Goal: Use online tool/utility: Utilize a website feature to perform a specific function

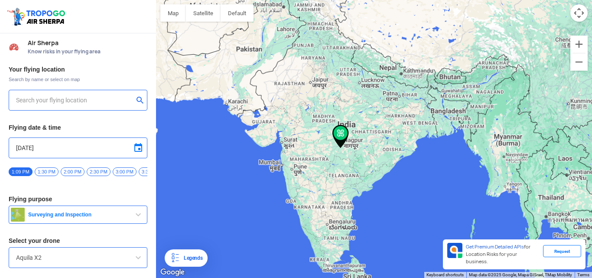
type input "[STREET_ADDRESS]"
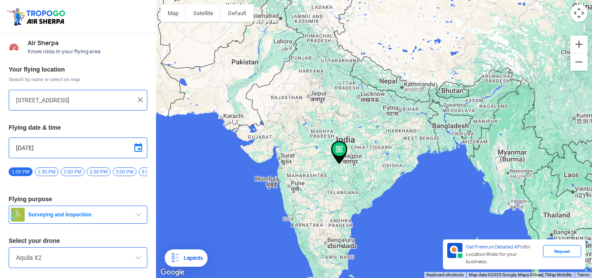
drag, startPoint x: 389, startPoint y: 149, endPoint x: 407, endPoint y: 173, distance: 30.1
click at [315, 172] on div at bounding box center [374, 139] width 436 height 278
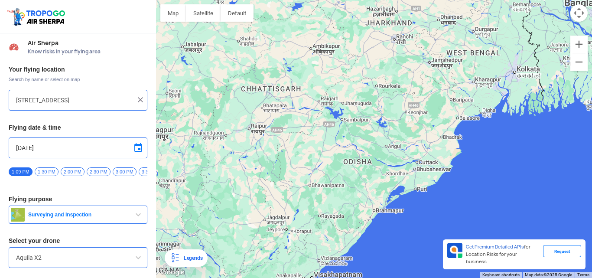
click at [139, 98] on img at bounding box center [140, 99] width 9 height 9
click at [75, 101] on input "text" at bounding box center [74, 100] width 117 height 10
type input "[GEOGRAPHIC_DATA], [GEOGRAPHIC_DATA], [GEOGRAPHIC_DATA], [GEOGRAPHIC_DATA] 7510…"
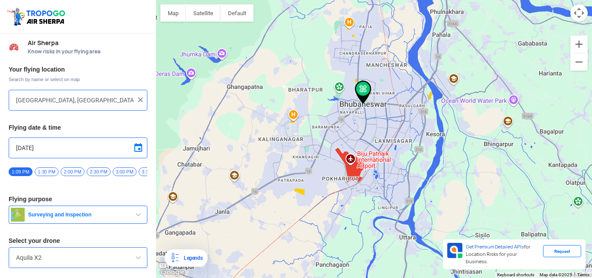
click at [562, 256] on div "Request" at bounding box center [562, 251] width 38 height 12
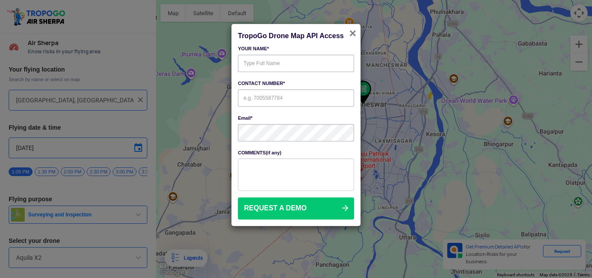
click at [354, 30] on span "×" at bounding box center [352, 33] width 7 height 13
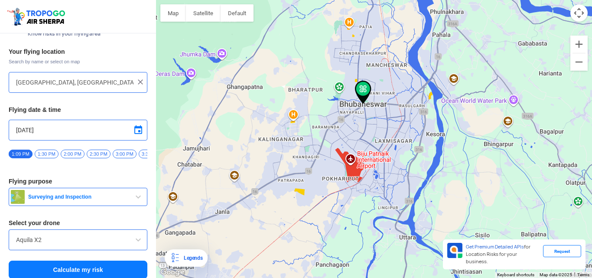
scroll to position [27, 0]
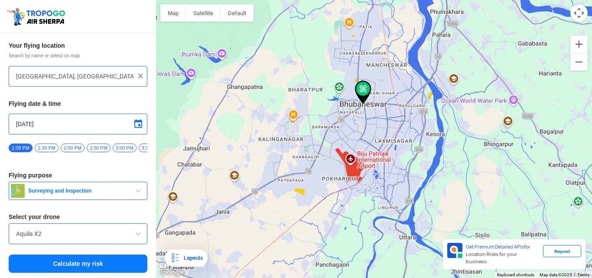
click at [62, 265] on button "Calculate my risk" at bounding box center [78, 263] width 139 height 18
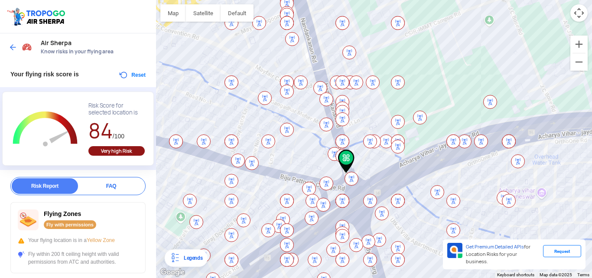
click at [168, 68] on div at bounding box center [374, 139] width 436 height 278
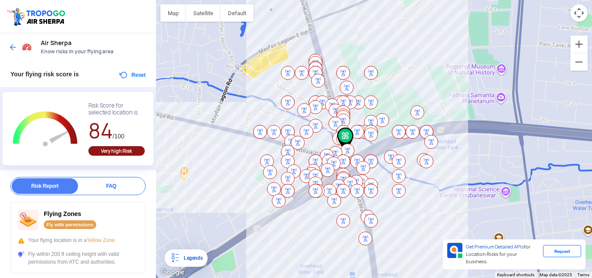
click at [443, 89] on div at bounding box center [374, 139] width 436 height 278
click at [15, 49] on img at bounding box center [13, 47] width 9 height 9
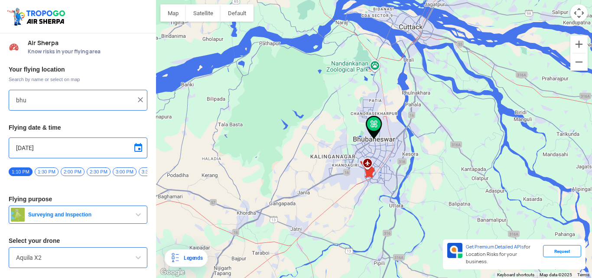
type input "[GEOGRAPHIC_DATA], [GEOGRAPHIC_DATA], [GEOGRAPHIC_DATA], [GEOGRAPHIC_DATA] 7510…"
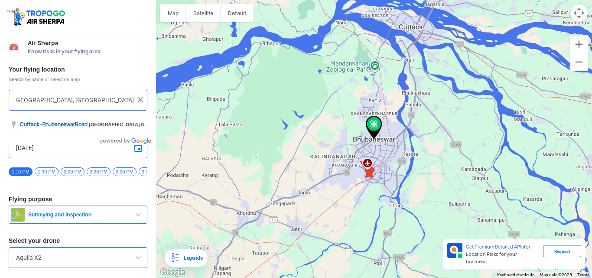
scroll to position [0, 0]
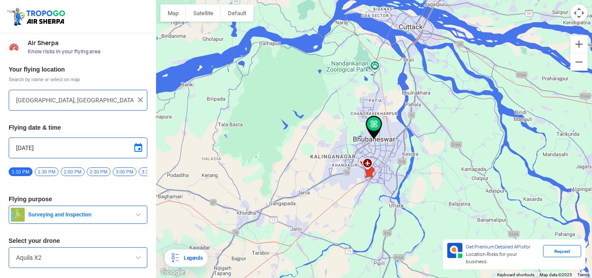
click at [50, 218] on span "Surveying and Inspection" at bounding box center [79, 214] width 108 height 7
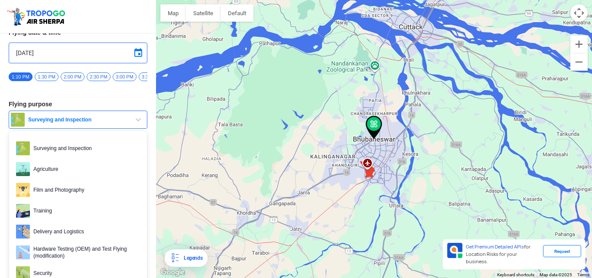
scroll to position [103, 0]
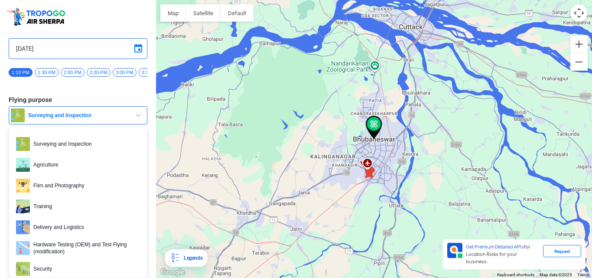
click at [32, 116] on span "Surveying and Inspection" at bounding box center [79, 115] width 108 height 7
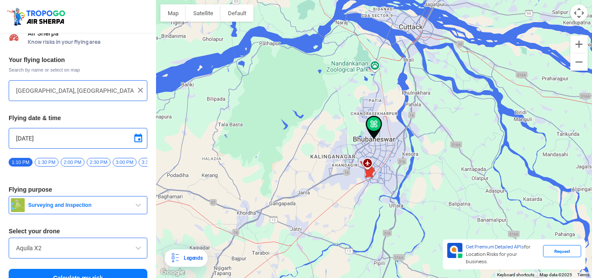
scroll to position [0, 0]
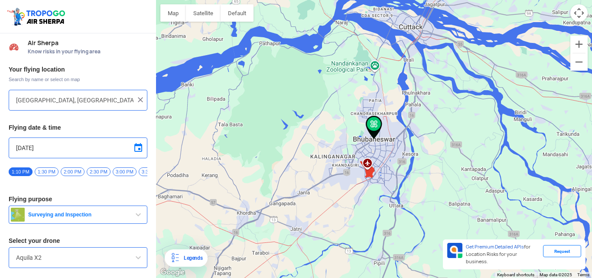
click at [138, 148] on span at bounding box center [138, 147] width 10 height 10
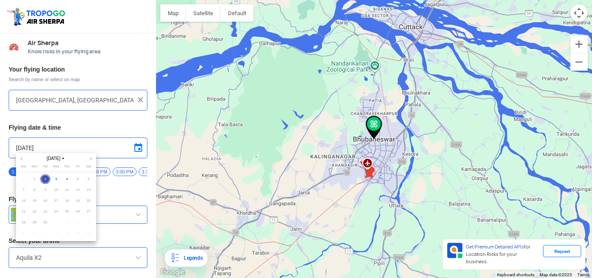
click at [83, 156] on div "[DATE]" at bounding box center [56, 158] width 63 height 6
click at [36, 179] on span "1" at bounding box center [34, 179] width 10 height 10
click at [31, 176] on span "1" at bounding box center [34, 179] width 10 height 10
drag, startPoint x: 29, startPoint y: 178, endPoint x: 44, endPoint y: 182, distance: 16.1
click at [29, 178] on td "31" at bounding box center [23, 179] width 11 height 11
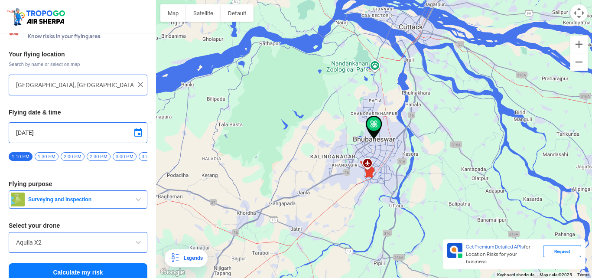
scroll to position [27, 0]
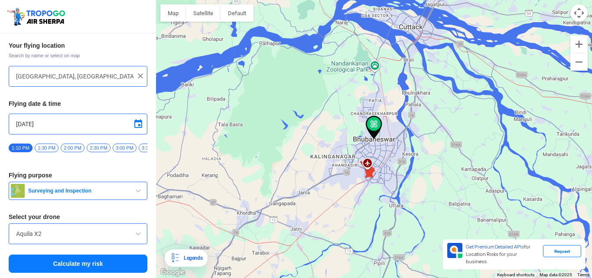
click at [137, 233] on span at bounding box center [138, 233] width 10 height 10
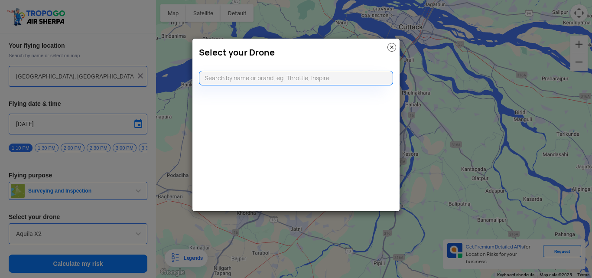
click at [392, 50] on img at bounding box center [391, 47] width 9 height 9
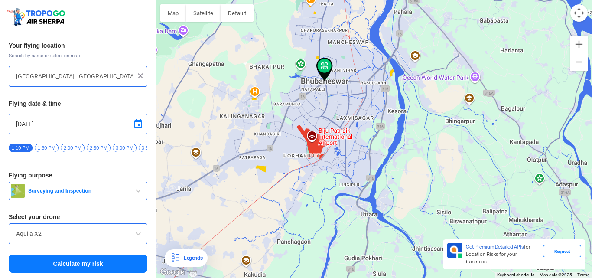
drag, startPoint x: 395, startPoint y: 149, endPoint x: 370, endPoint y: 129, distance: 32.3
click at [370, 129] on div at bounding box center [374, 139] width 436 height 278
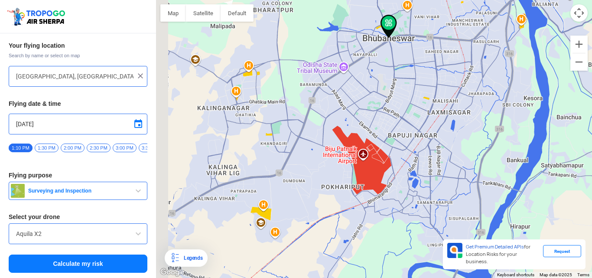
click at [373, 212] on div at bounding box center [374, 139] width 436 height 278
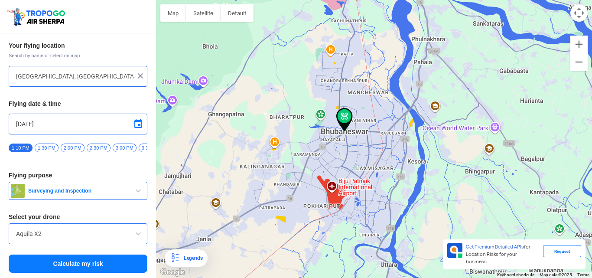
drag, startPoint x: 366, startPoint y: 101, endPoint x: 334, endPoint y: 147, distance: 55.7
click at [347, 143] on div at bounding box center [374, 139] width 436 height 278
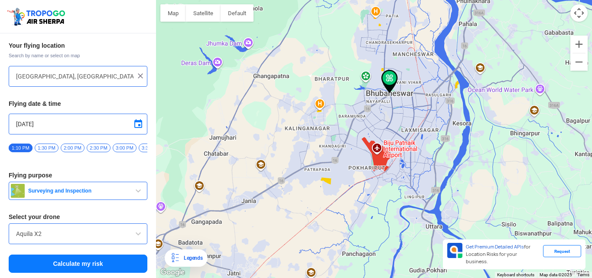
drag, startPoint x: 291, startPoint y: 183, endPoint x: 337, endPoint y: 142, distance: 61.4
click at [337, 142] on div at bounding box center [374, 139] width 436 height 278
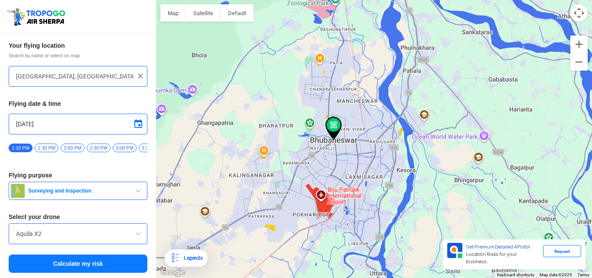
drag, startPoint x: 262, startPoint y: 177, endPoint x: 248, endPoint y: 189, distance: 18.5
click at [248, 189] on div at bounding box center [374, 139] width 436 height 278
